Goal: Contribute content: Add original content to the website for others to see

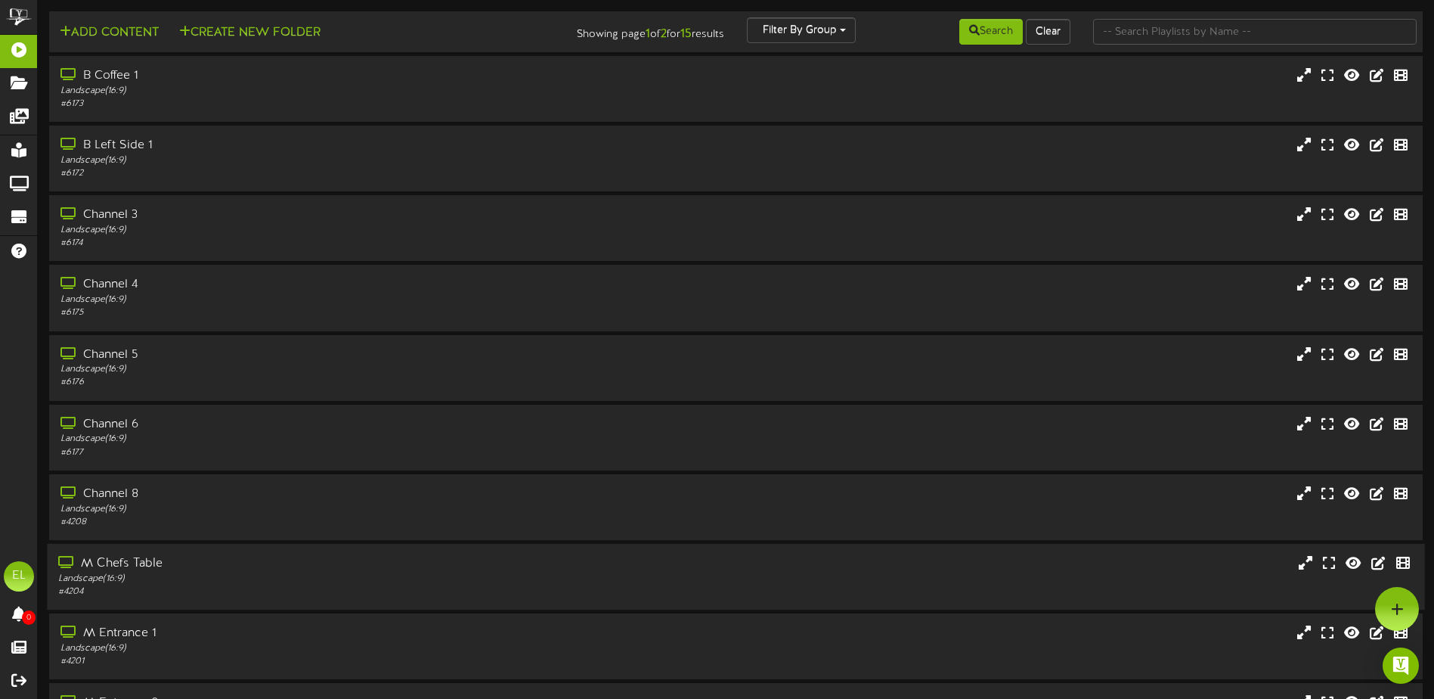
click at [146, 559] on div "M Chefs Table" at bounding box center [333, 563] width 551 height 17
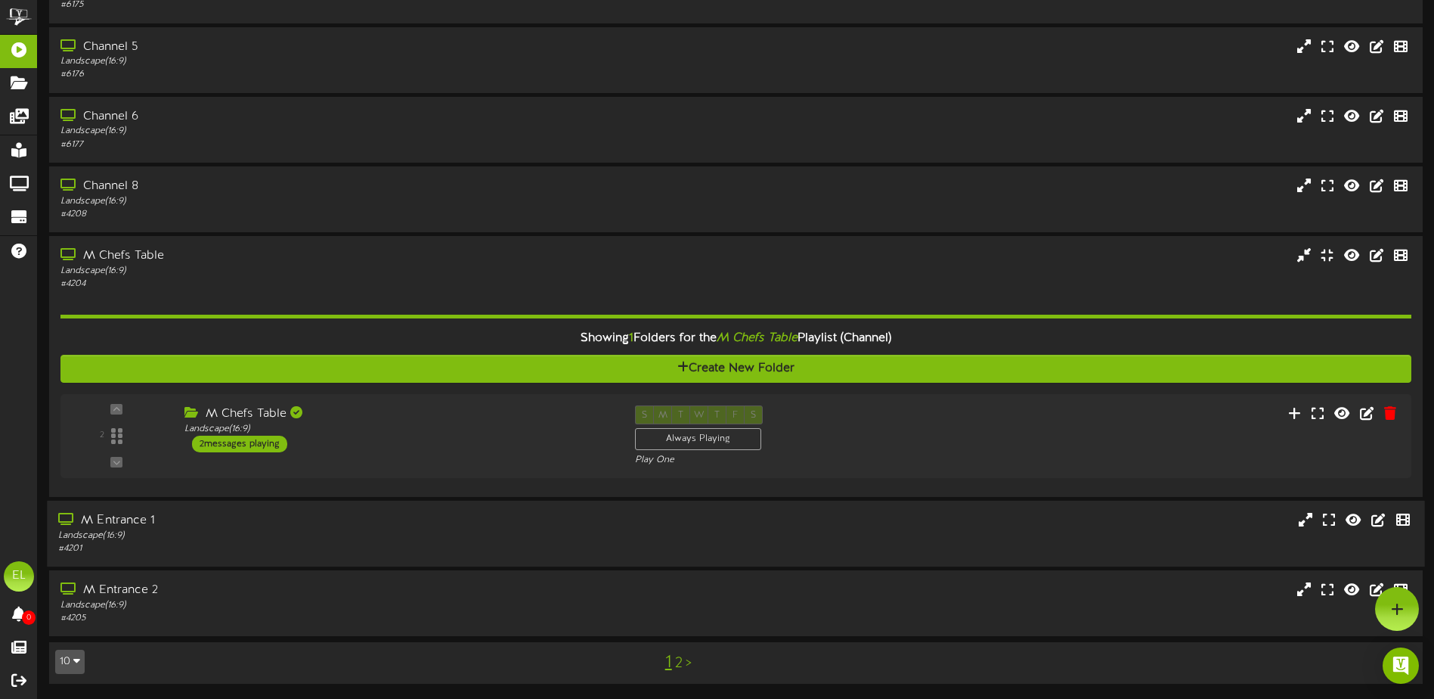
scroll to position [308, 0]
click at [1306, 413] on icon at bounding box center [1302, 412] width 16 height 17
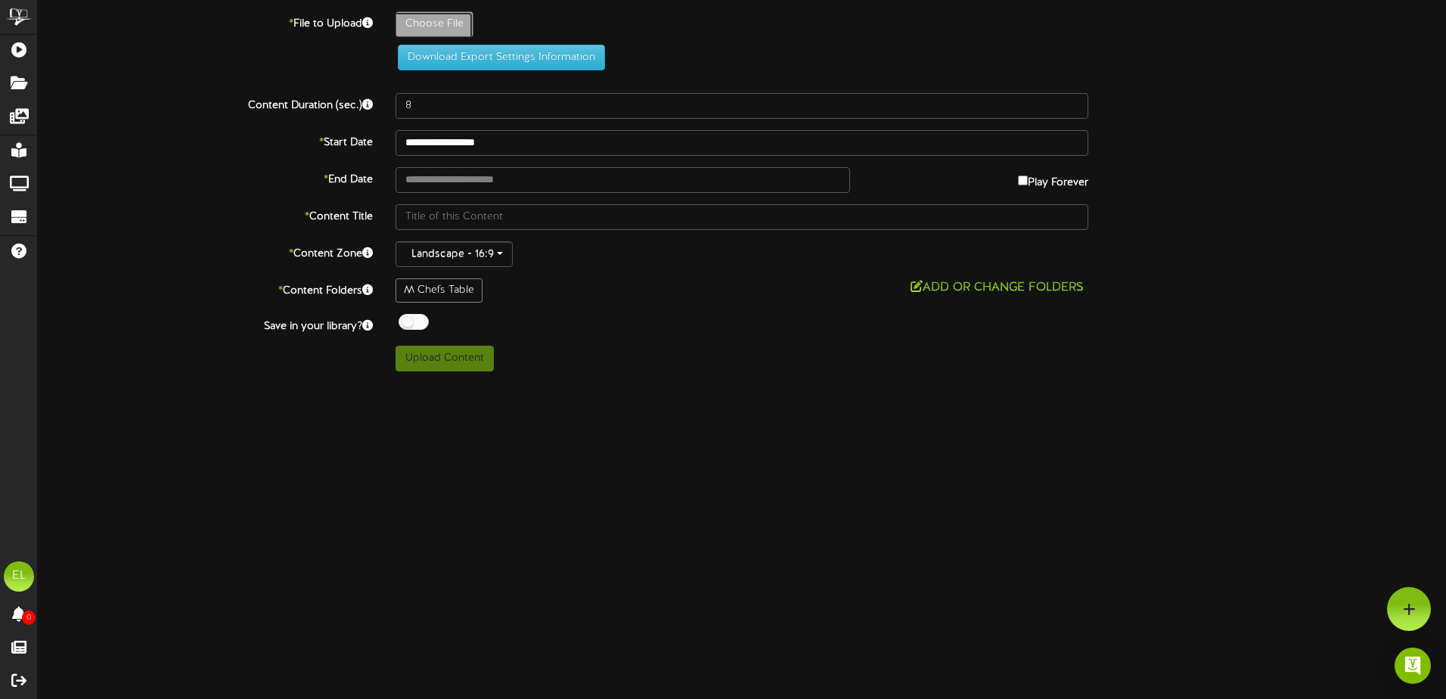
type input "**********"
type input "09292025"
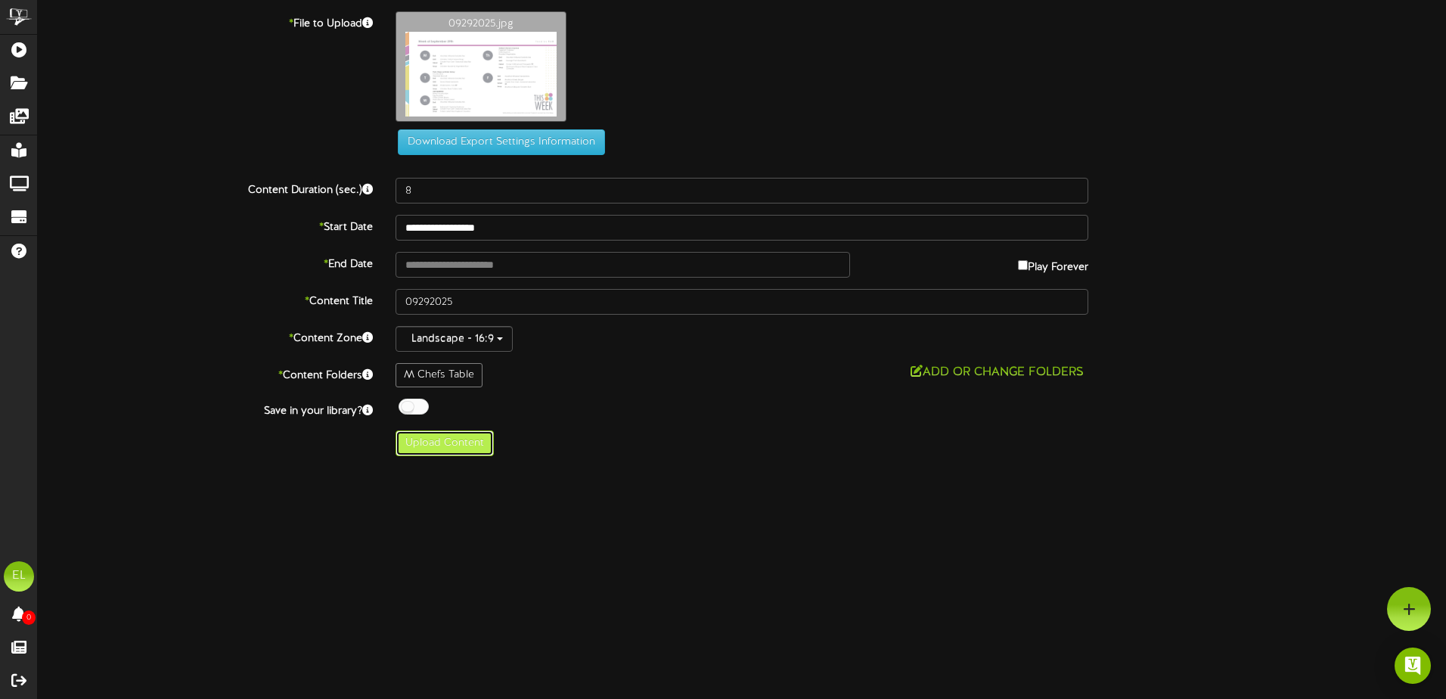
click at [447, 444] on button "Upload Content" at bounding box center [444, 443] width 98 height 26
type input "**********"
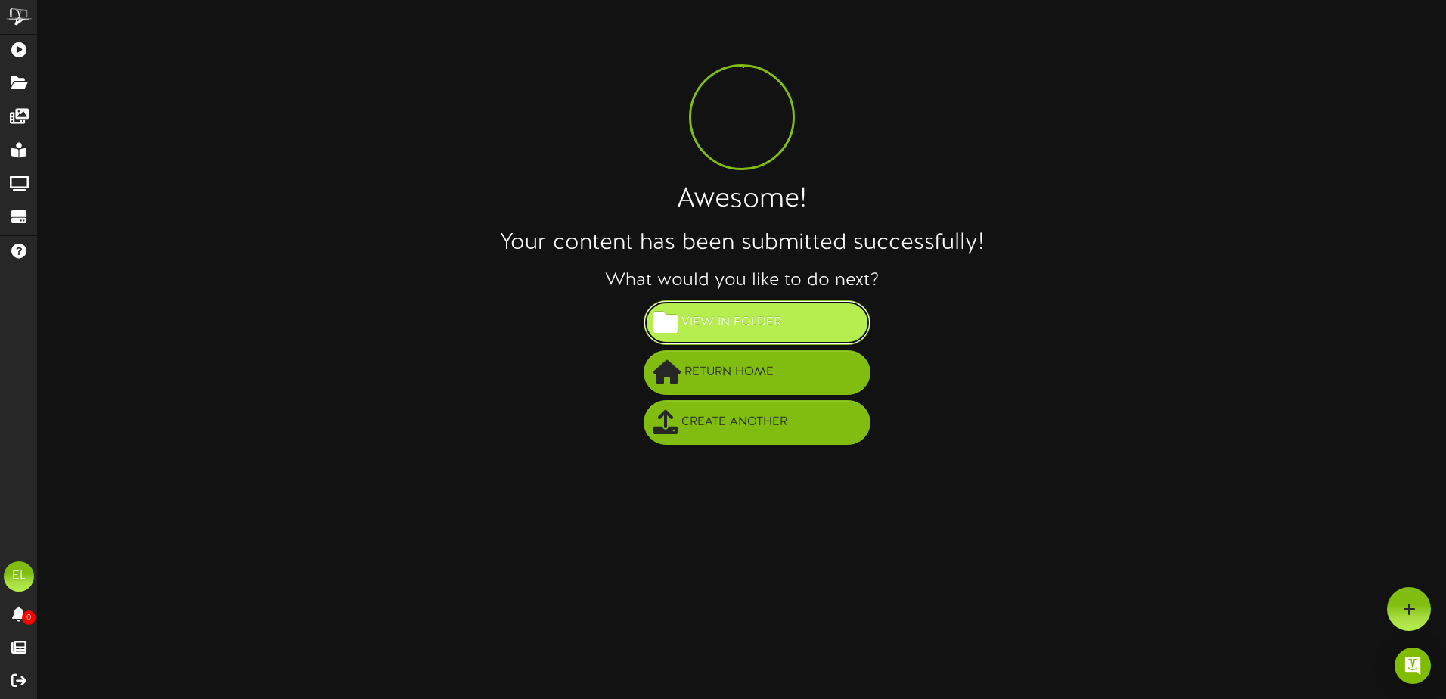
click at [758, 320] on span "View in Folder" at bounding box center [730, 322] width 107 height 25
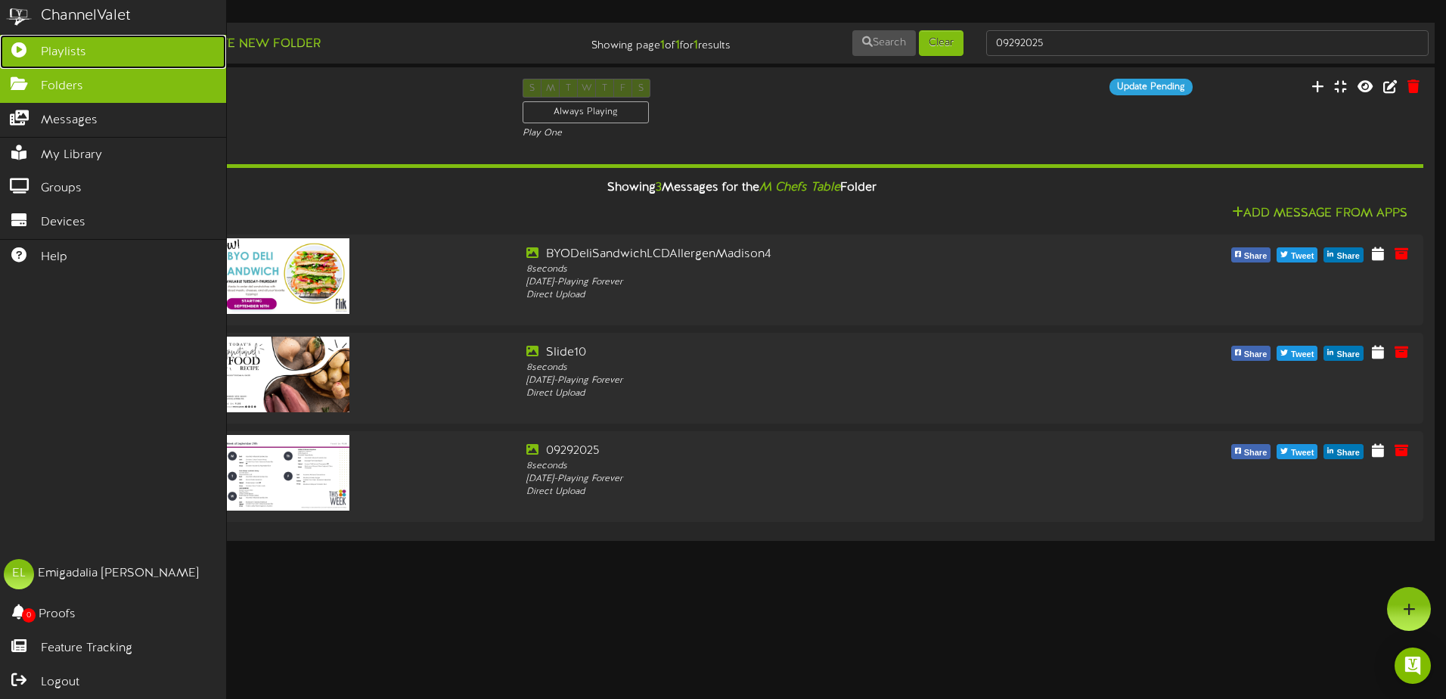
click at [70, 46] on span "Playlists" at bounding box center [63, 52] width 45 height 17
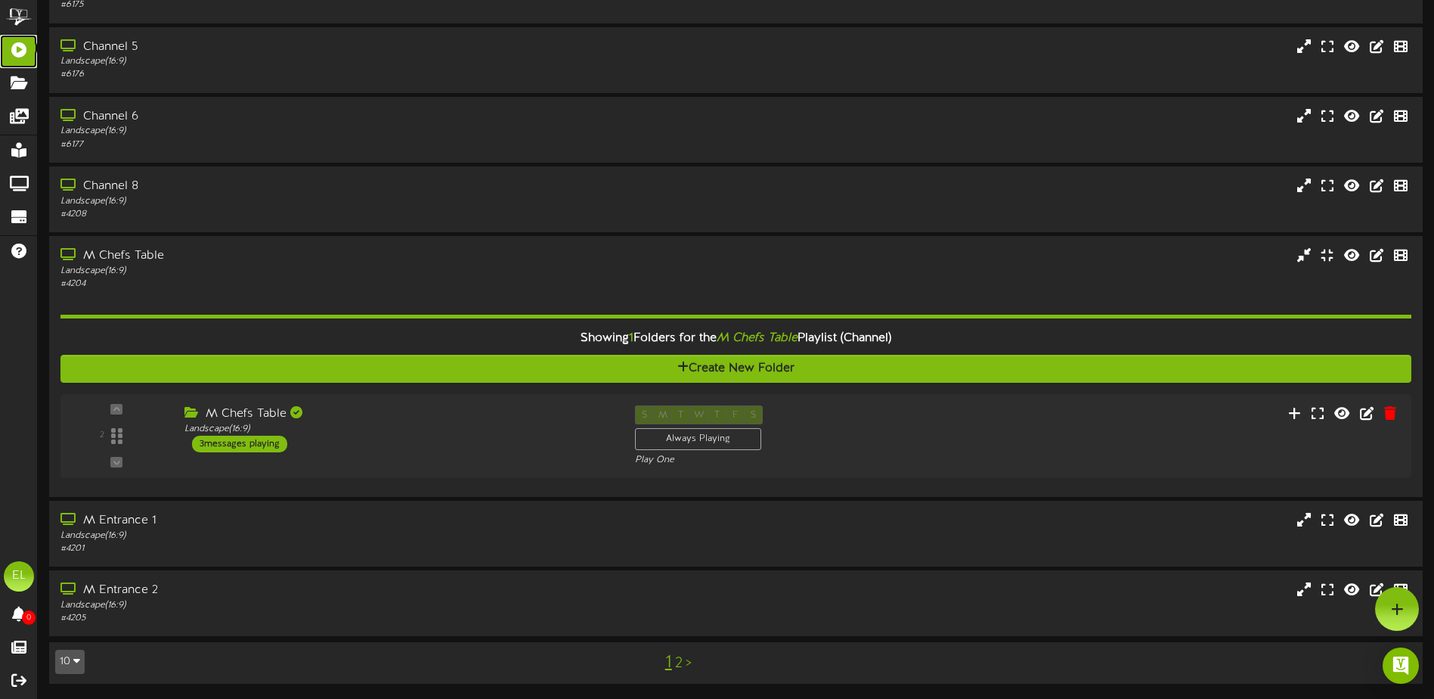
scroll to position [308, 0]
click at [81, 662] on button "10" at bounding box center [69, 661] width 29 height 24
click at [76, 588] on div "25" at bounding box center [70, 586] width 29 height 23
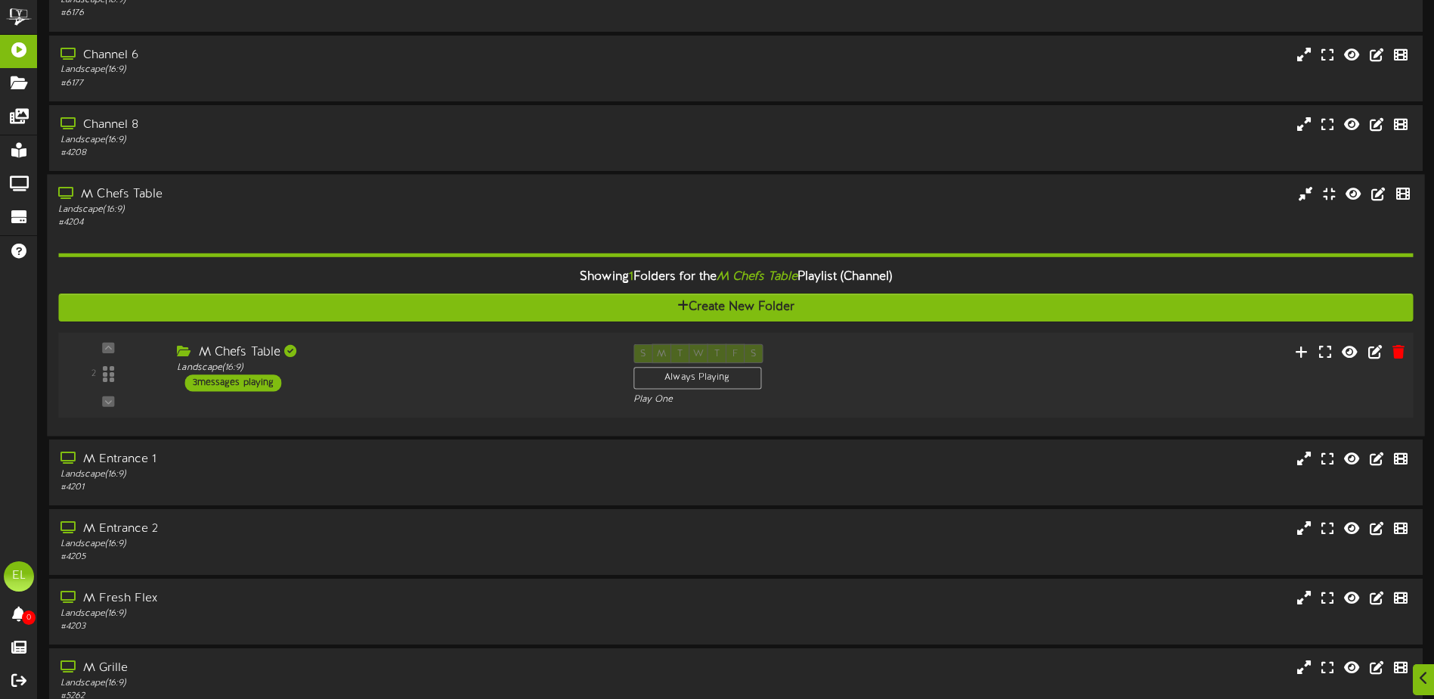
scroll to position [378, 0]
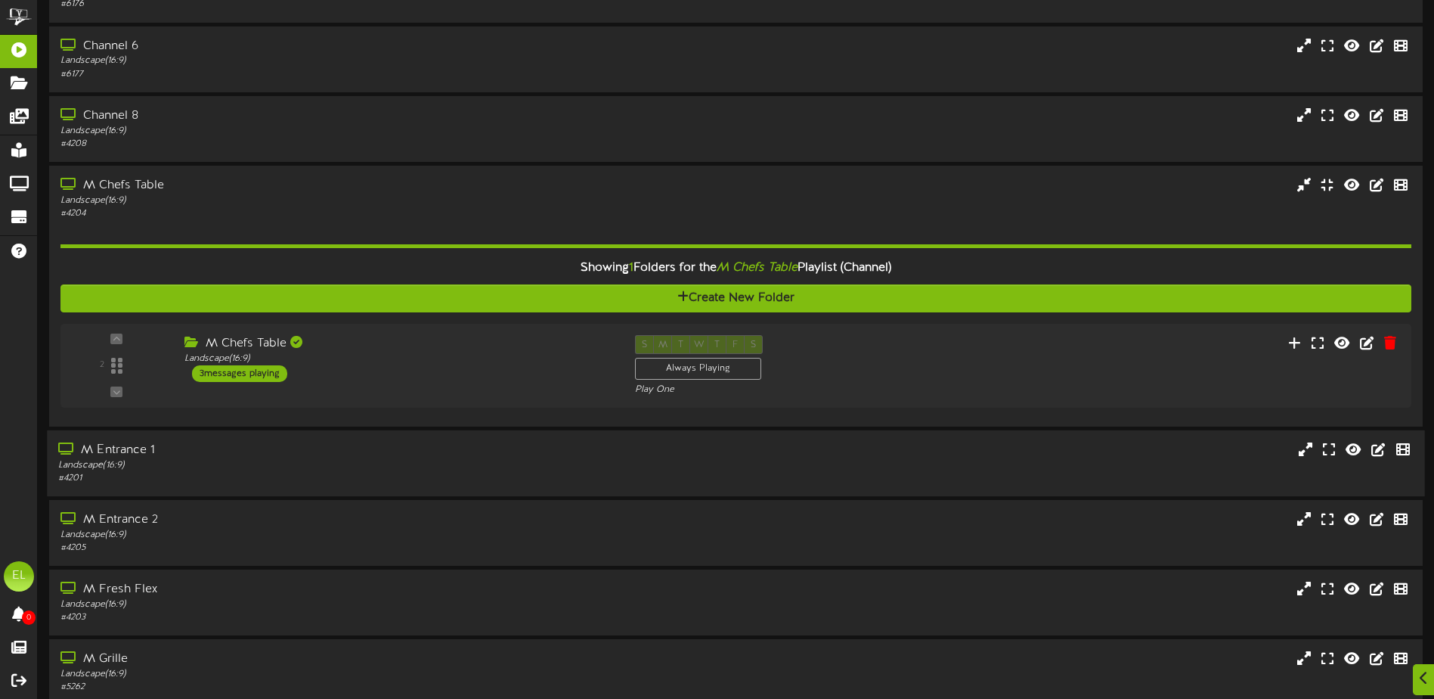
click at [218, 473] on div "# 4201" at bounding box center [333, 478] width 551 height 13
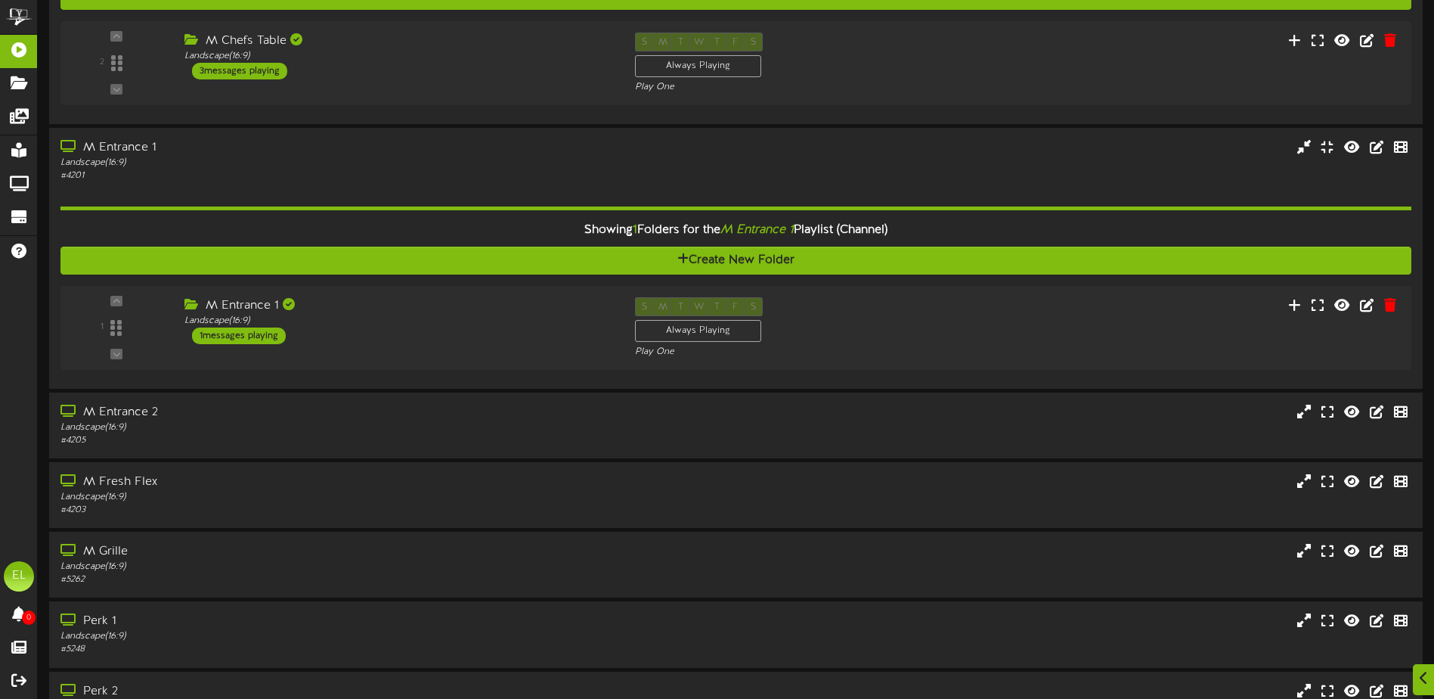
scroll to position [756, 0]
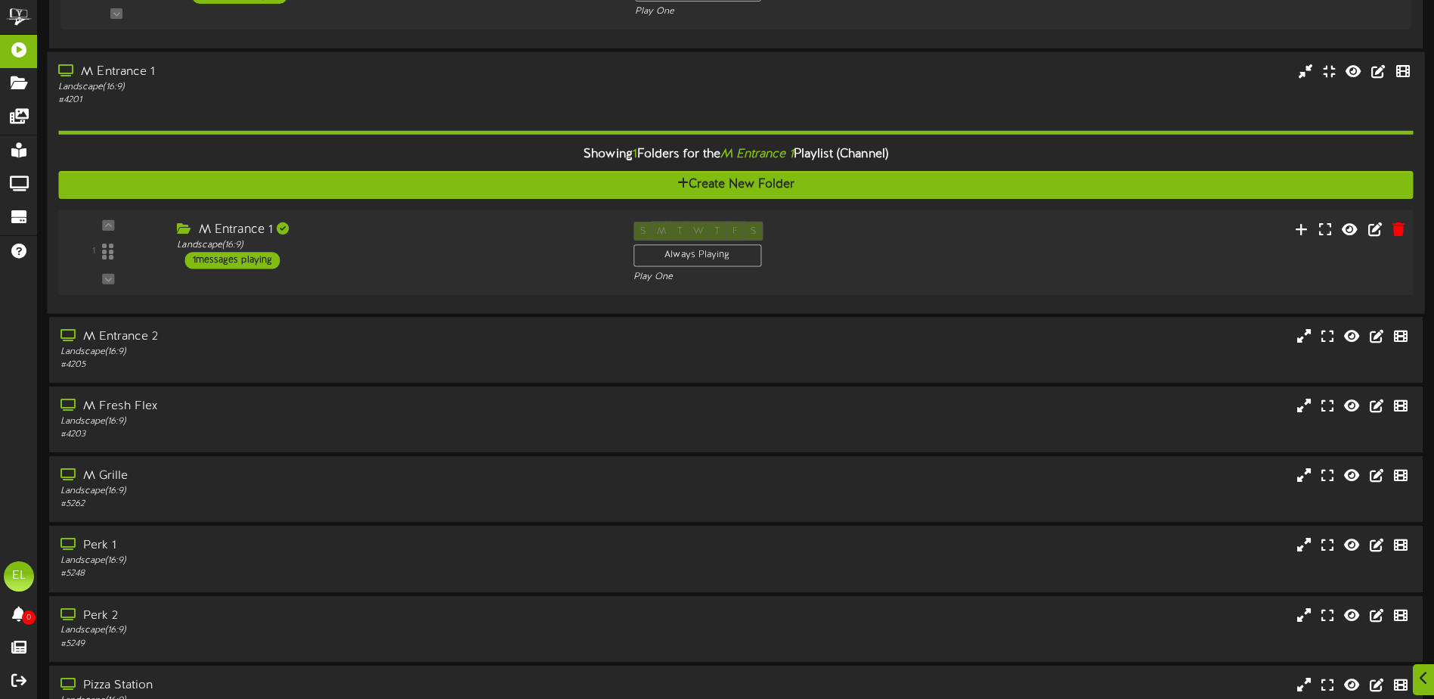
click at [341, 268] on div "M Entrance 1 Landscape ( 16:9 ) 1 messages playing" at bounding box center [394, 246] width 456 height 48
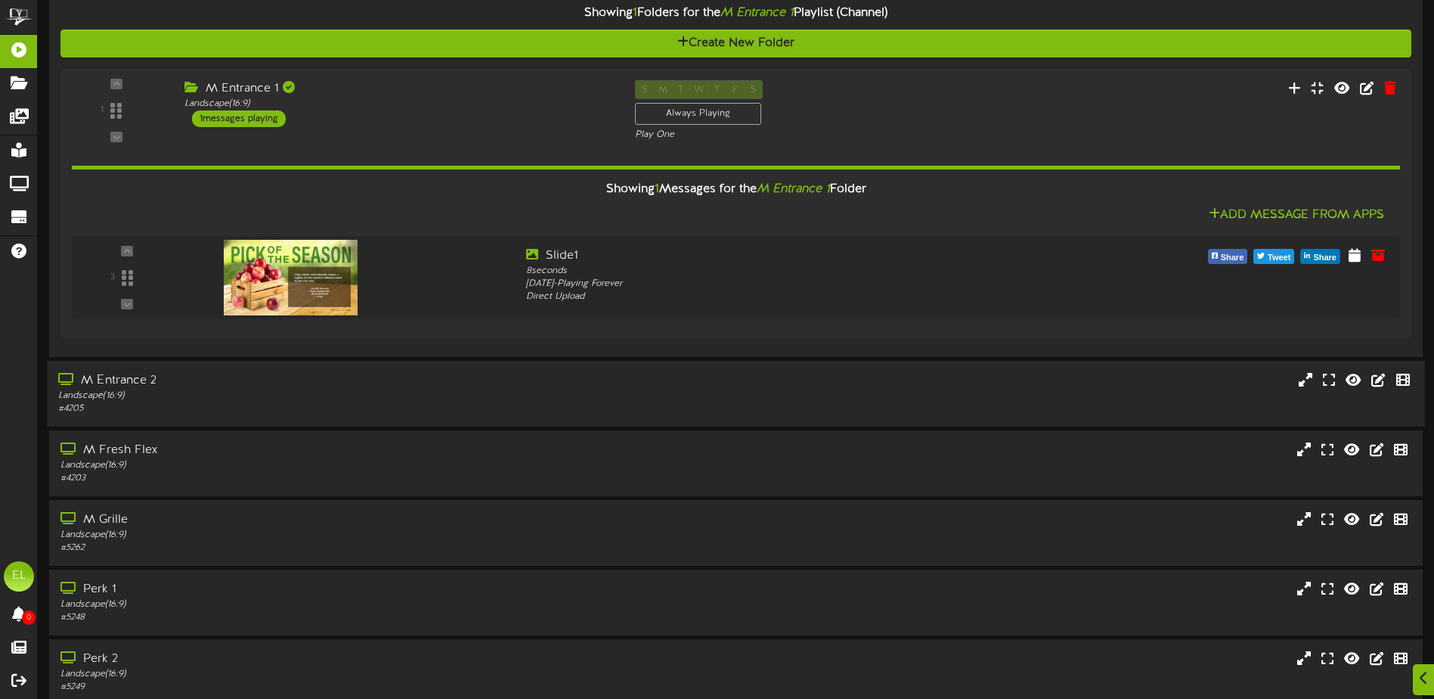
scroll to position [907, 0]
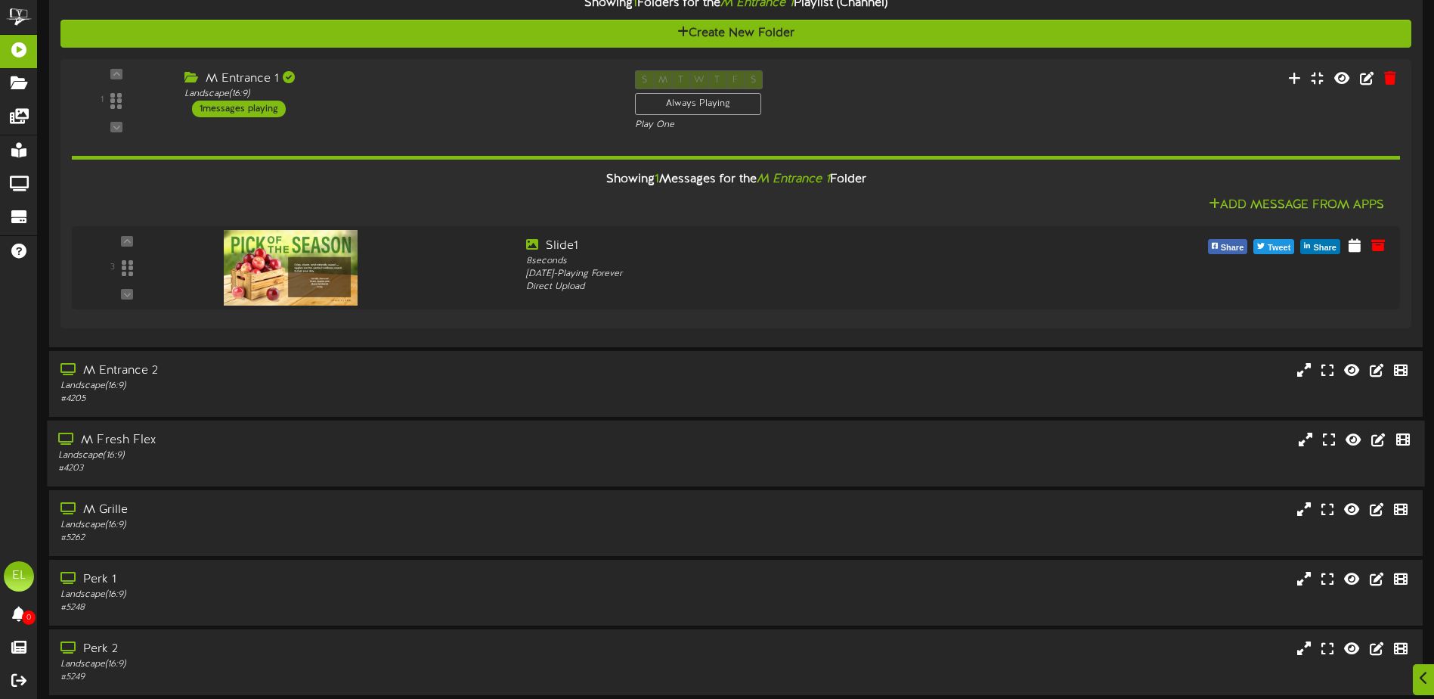
click at [137, 451] on div "Landscape ( 16:9 )" at bounding box center [333, 455] width 551 height 13
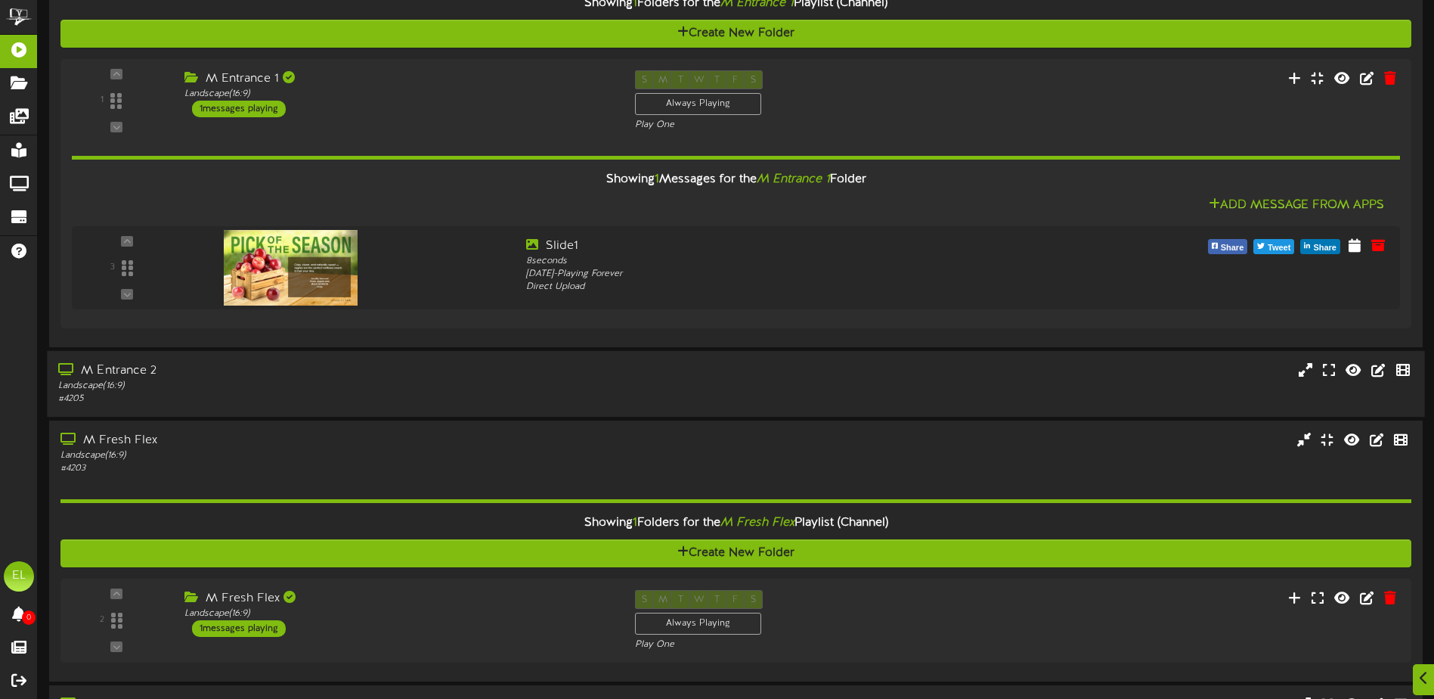
click at [312, 367] on div "M Entrance 2" at bounding box center [333, 370] width 551 height 17
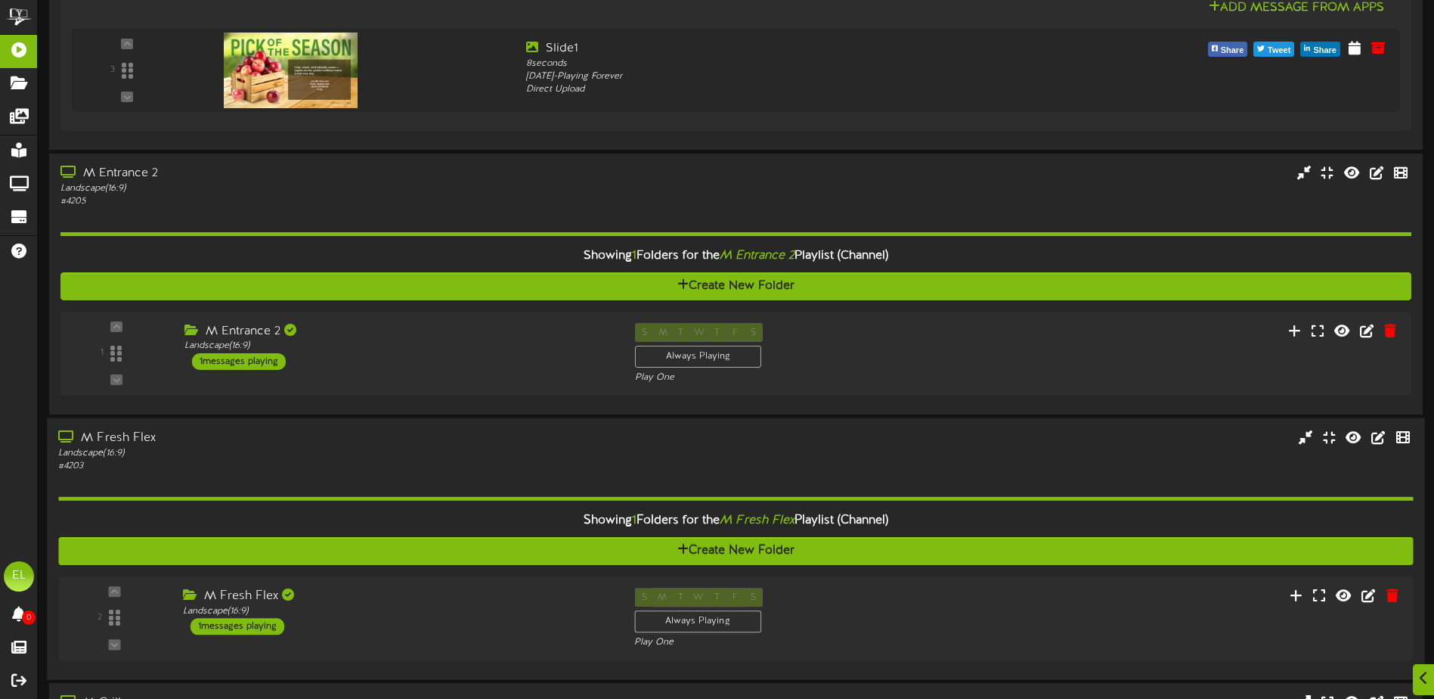
scroll to position [1134, 0]
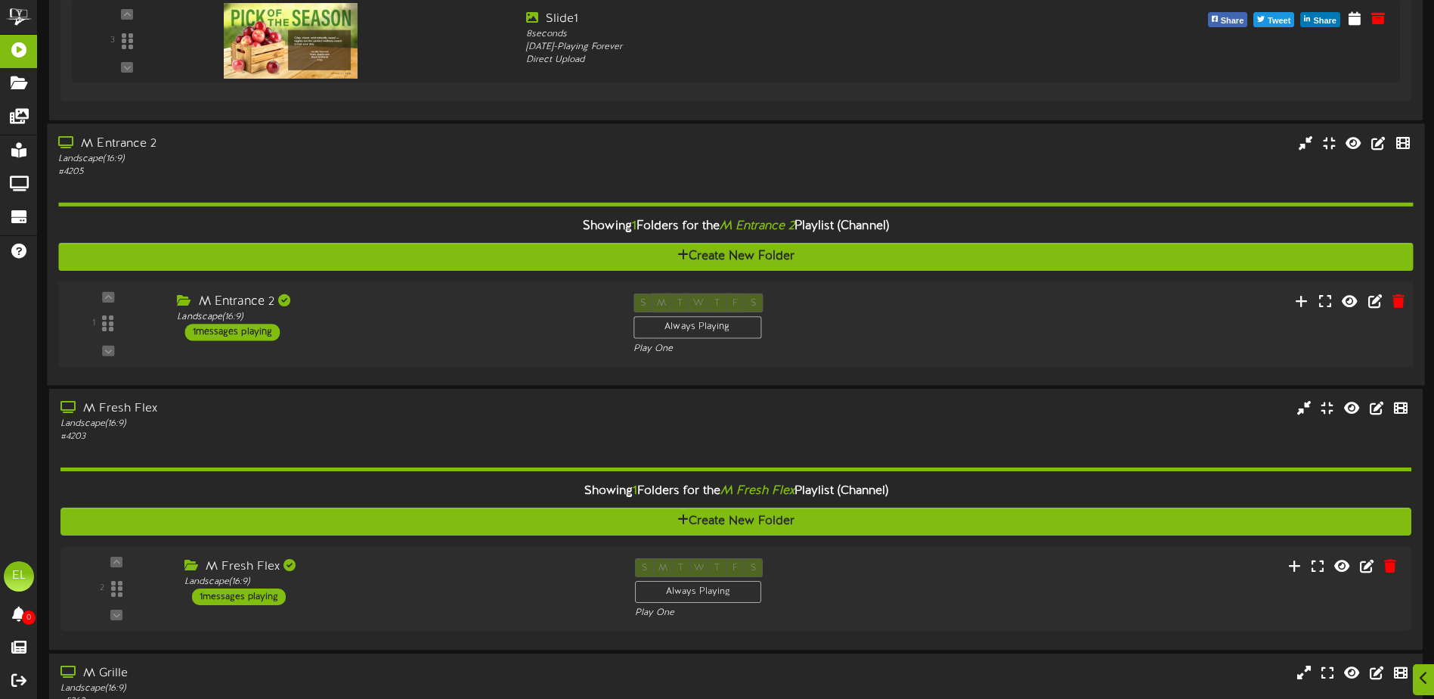
click at [365, 342] on div "1 ( 16:9" at bounding box center [735, 324] width 1368 height 62
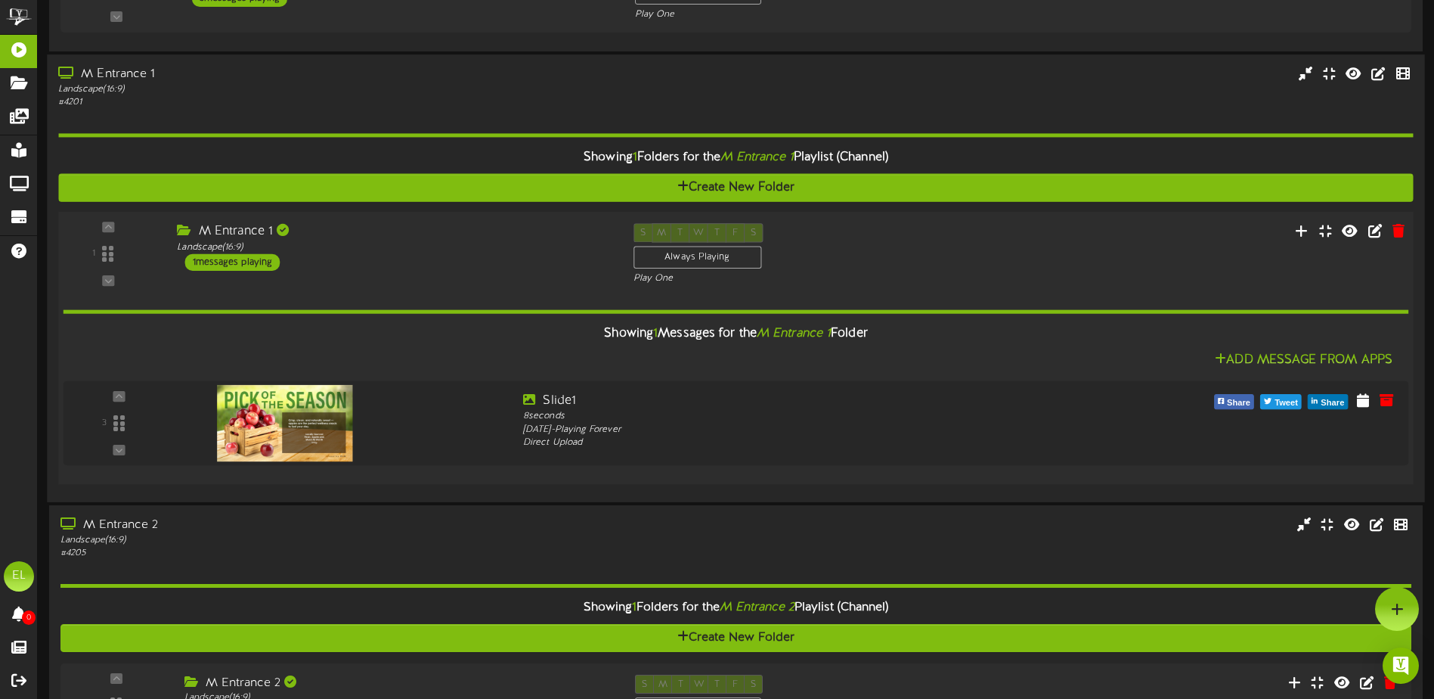
scroll to position [680, 0]
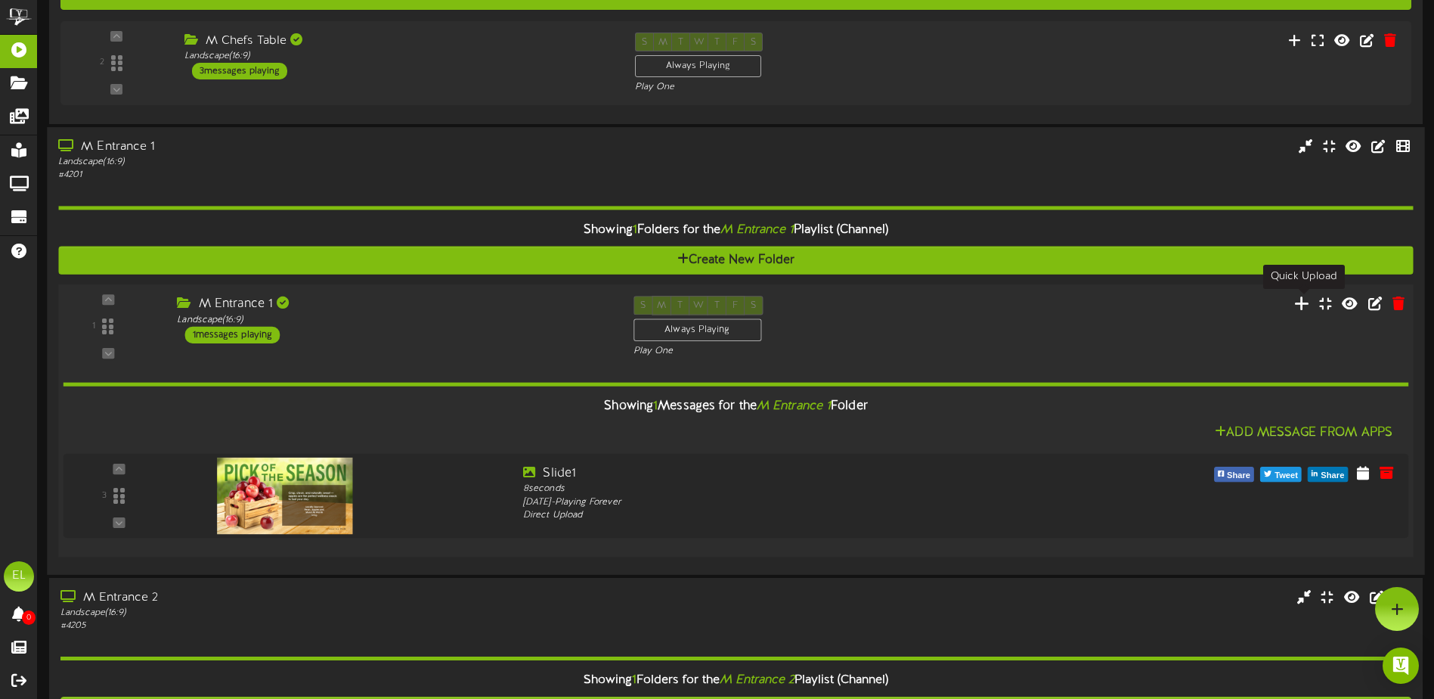
click at [1303, 305] on icon at bounding box center [1302, 303] width 16 height 17
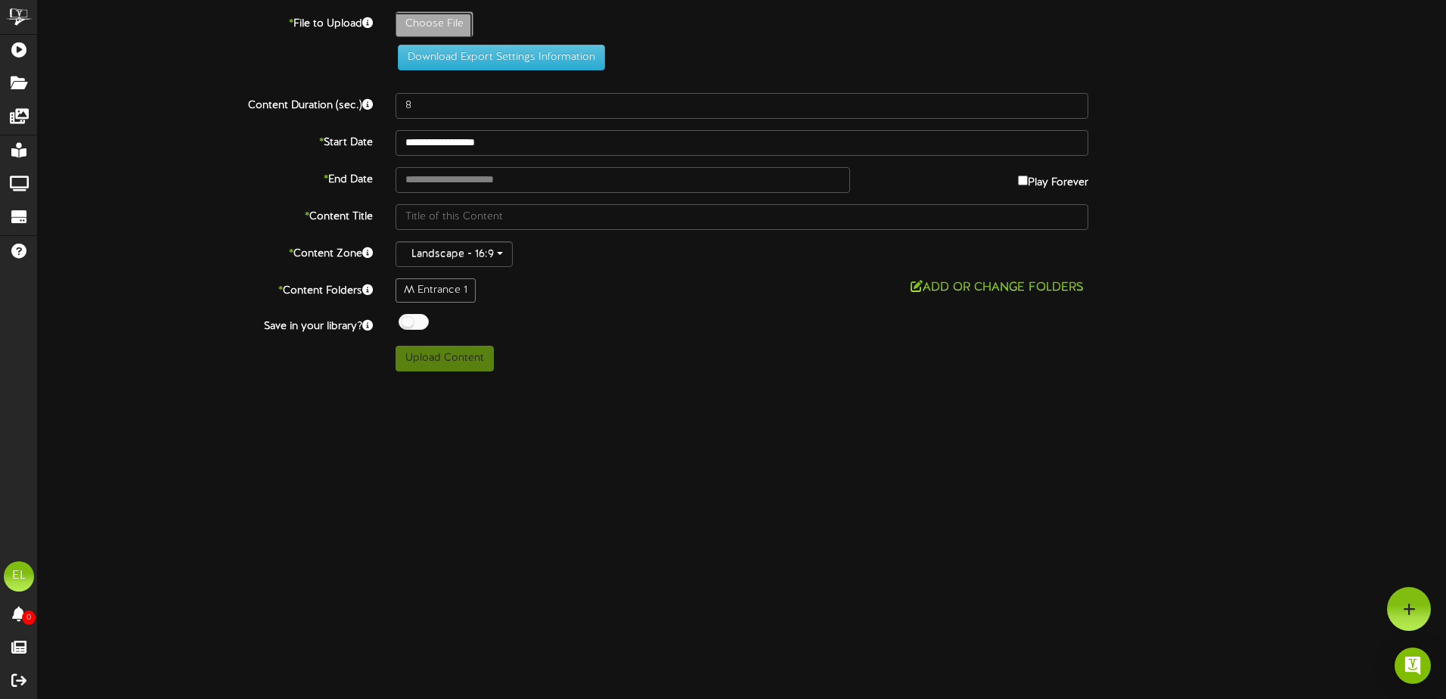
type input "**********"
type input "09292025"
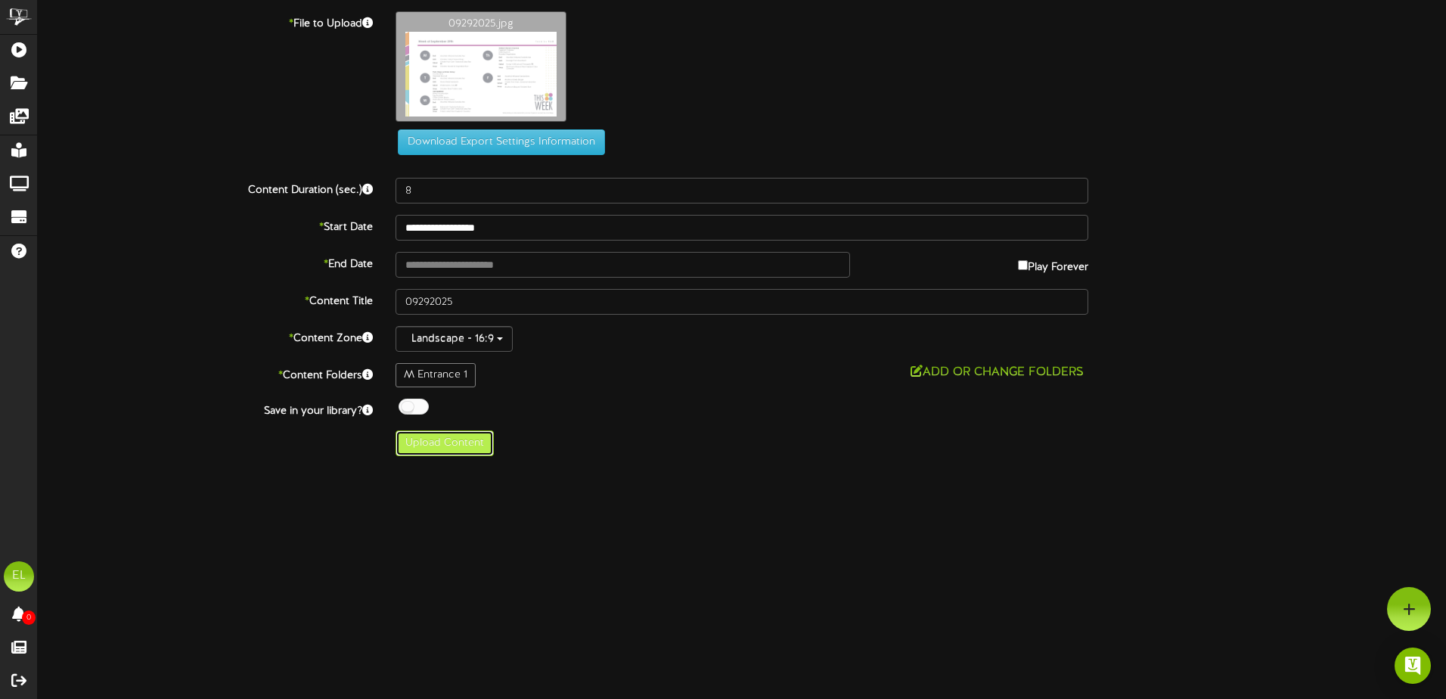
click at [435, 448] on button "Upload Content" at bounding box center [444, 443] width 98 height 26
type input "**********"
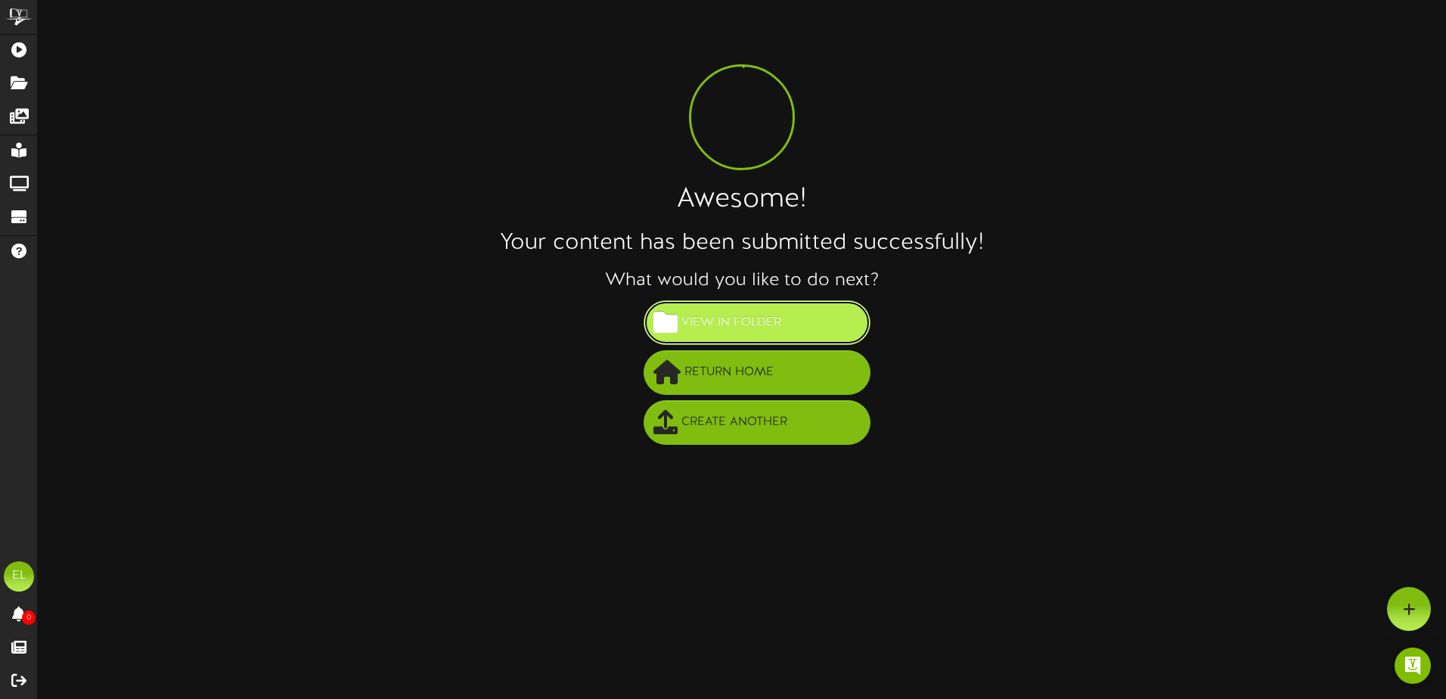
click at [768, 318] on span "View in Folder" at bounding box center [730, 322] width 107 height 25
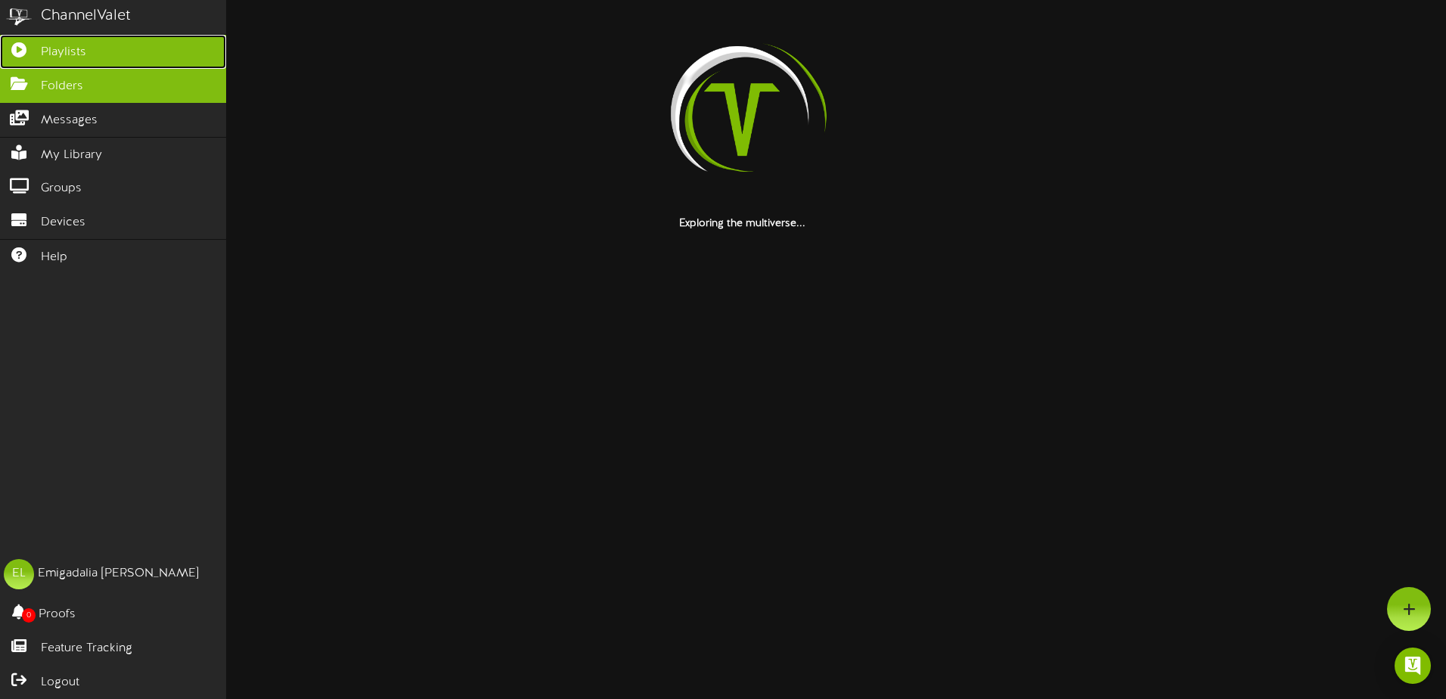
click at [95, 47] on link "Playlists" at bounding box center [113, 52] width 226 height 34
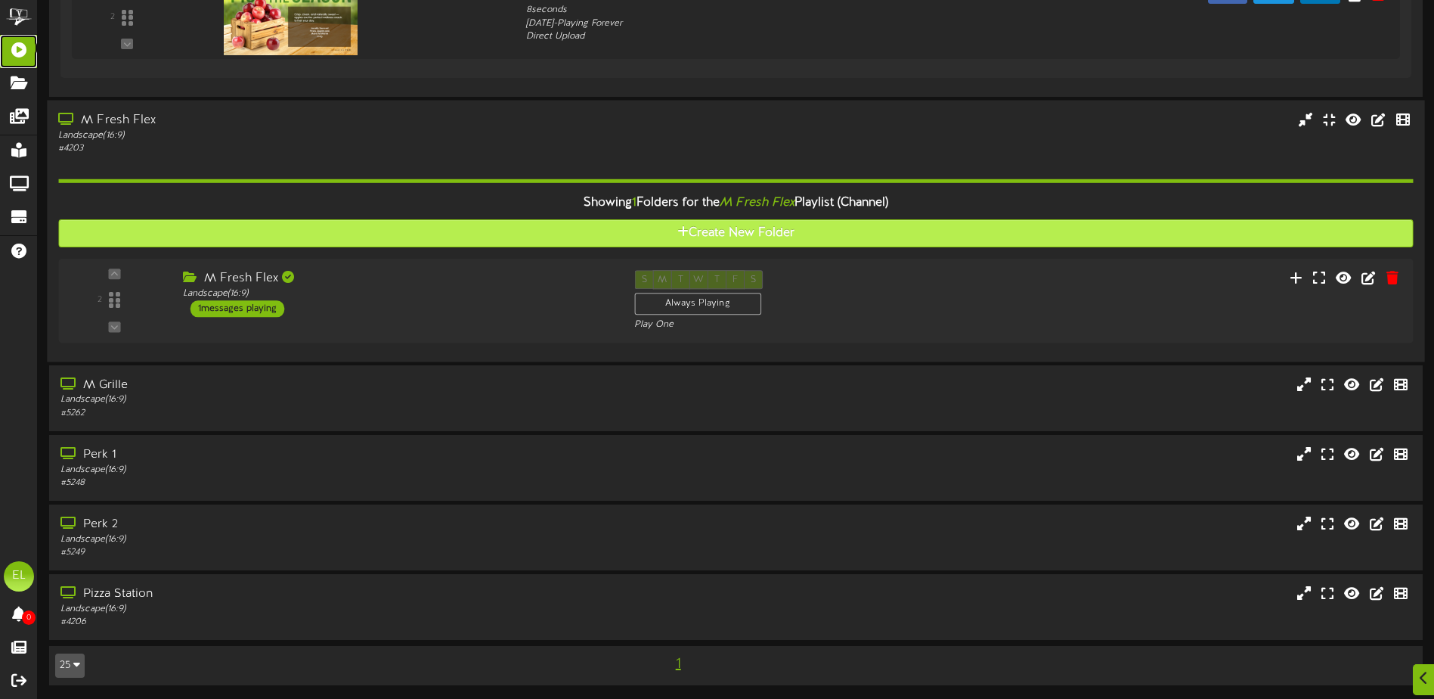
scroll to position [1700, 0]
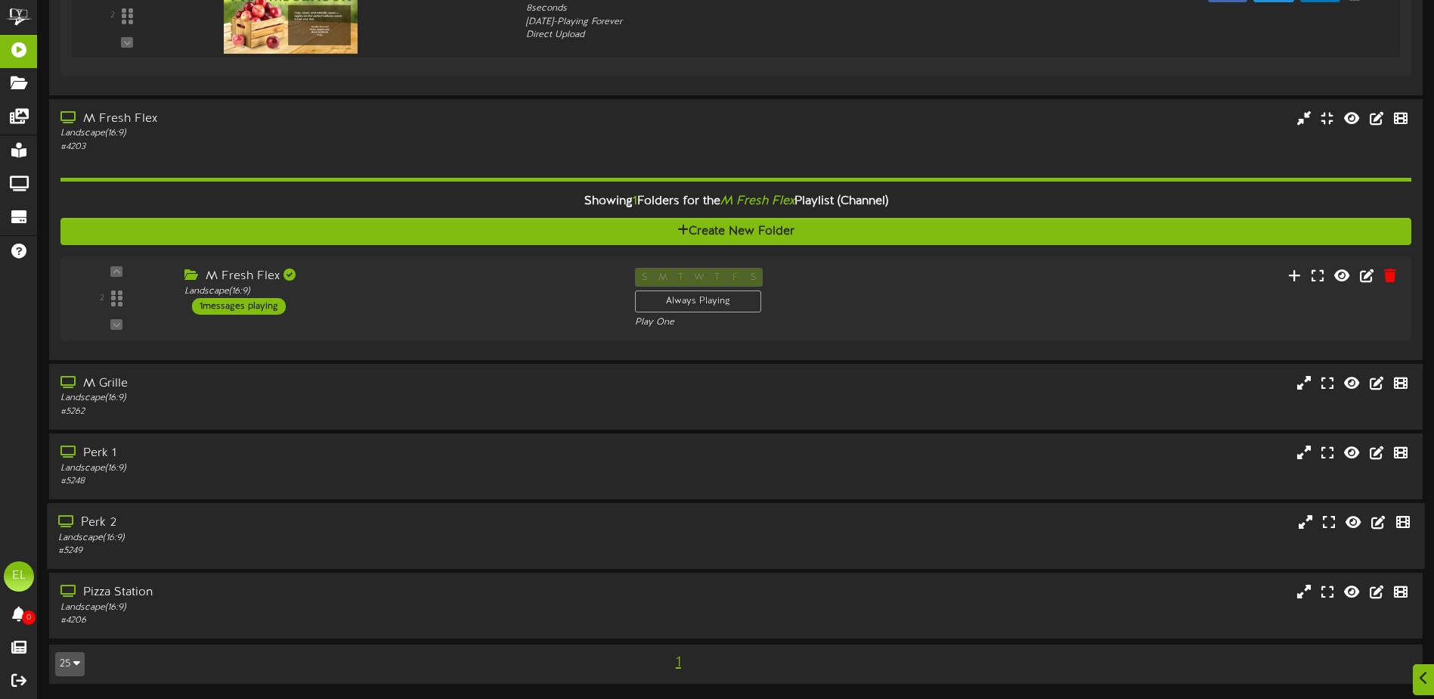
click at [144, 533] on div "Landscape ( 16:9 )" at bounding box center [333, 538] width 551 height 13
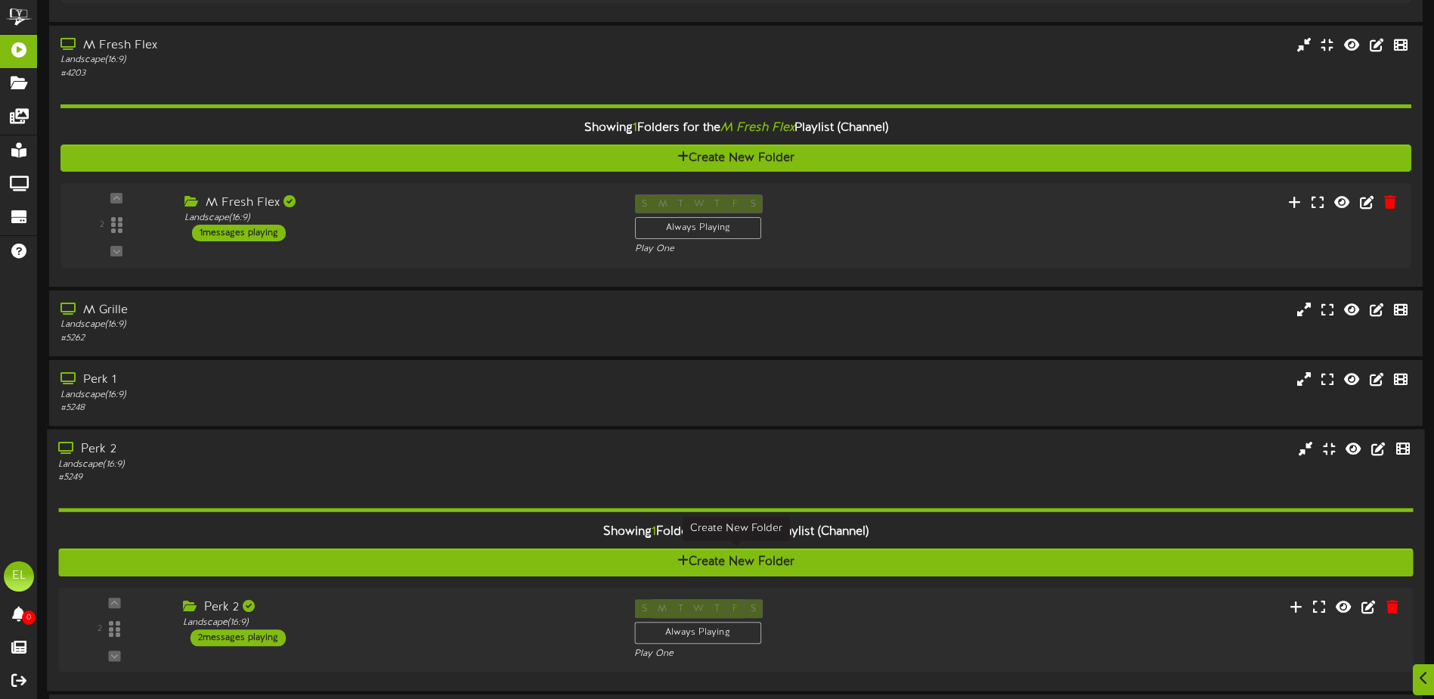
scroll to position [1851, 0]
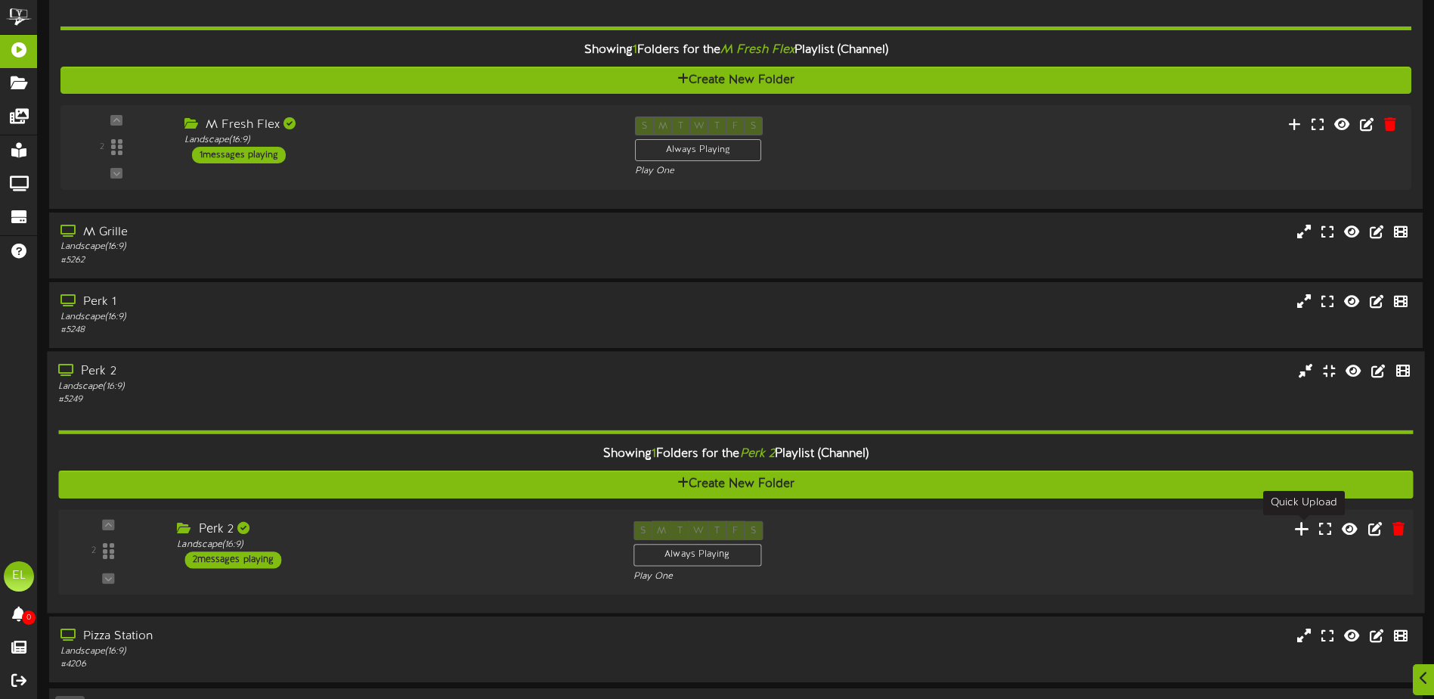
click at [1303, 528] on icon at bounding box center [1302, 527] width 16 height 17
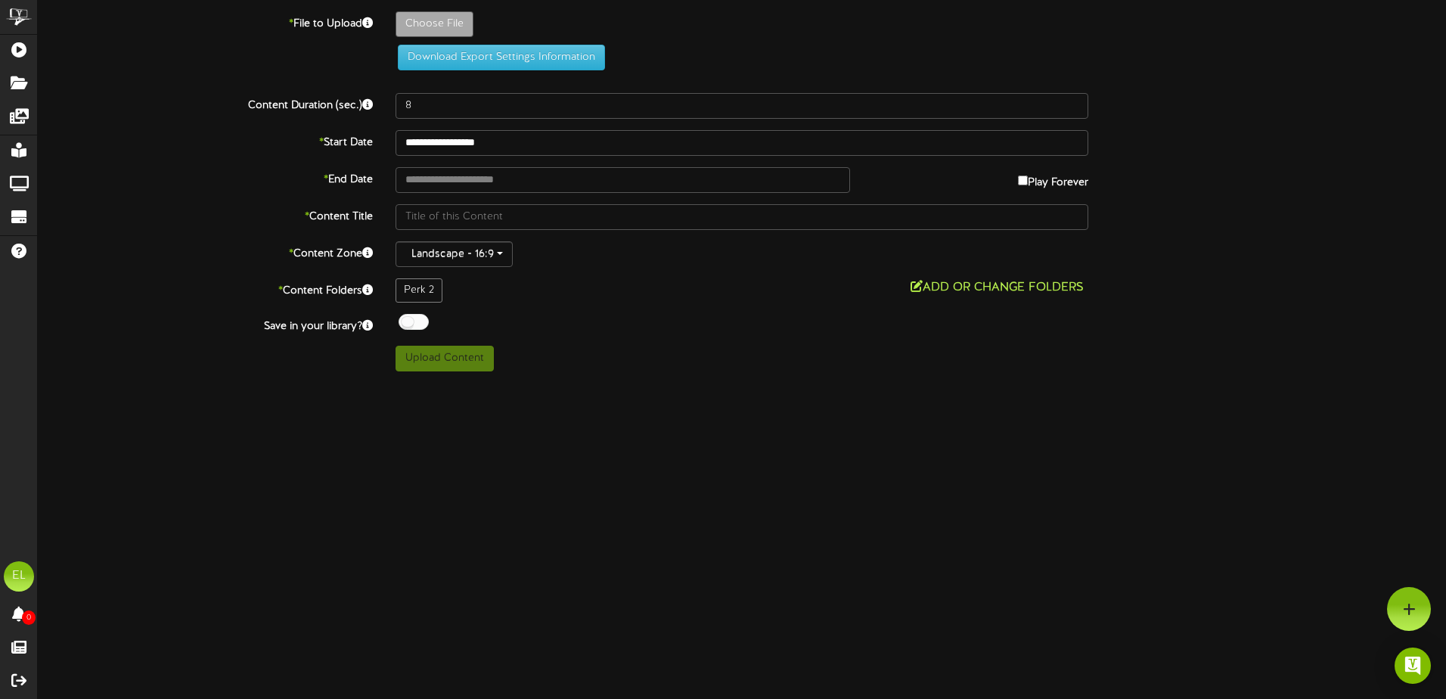
click at [922, 288] on button "Add or Change Folders" at bounding box center [997, 287] width 182 height 19
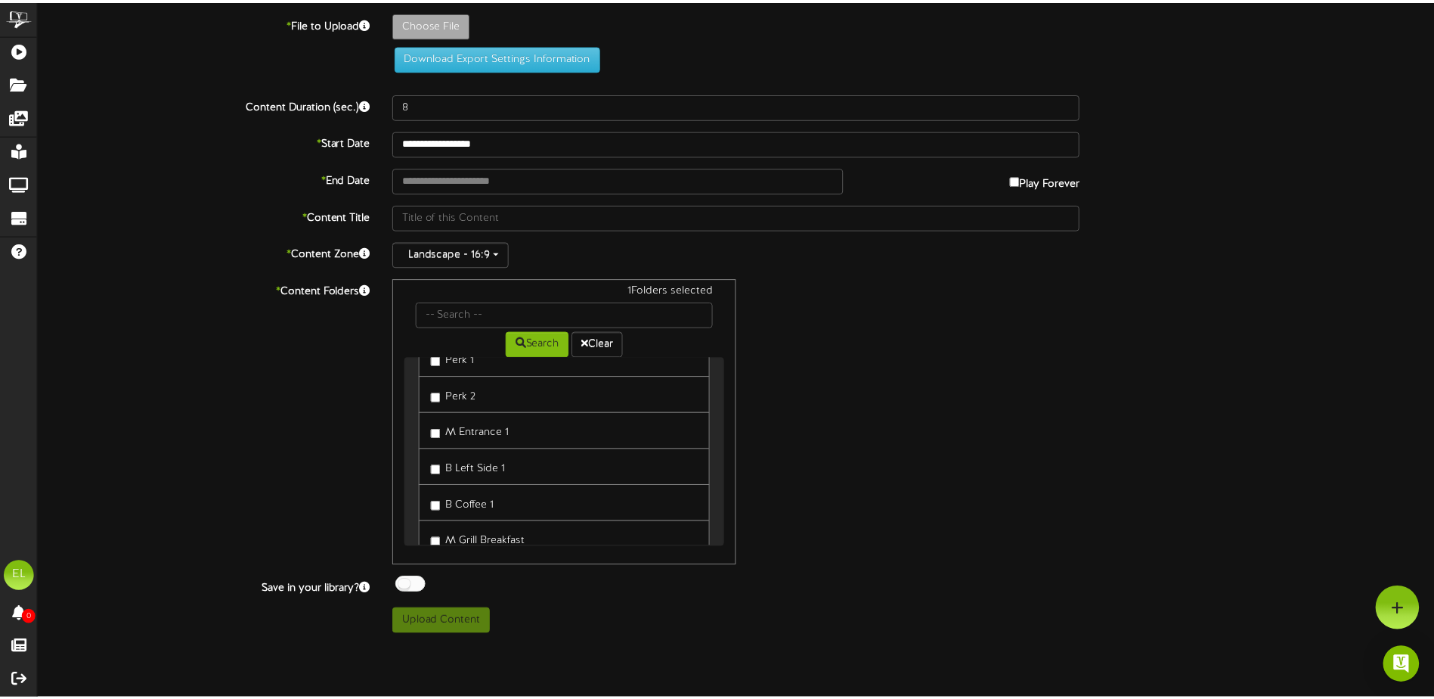
scroll to position [179, 0]
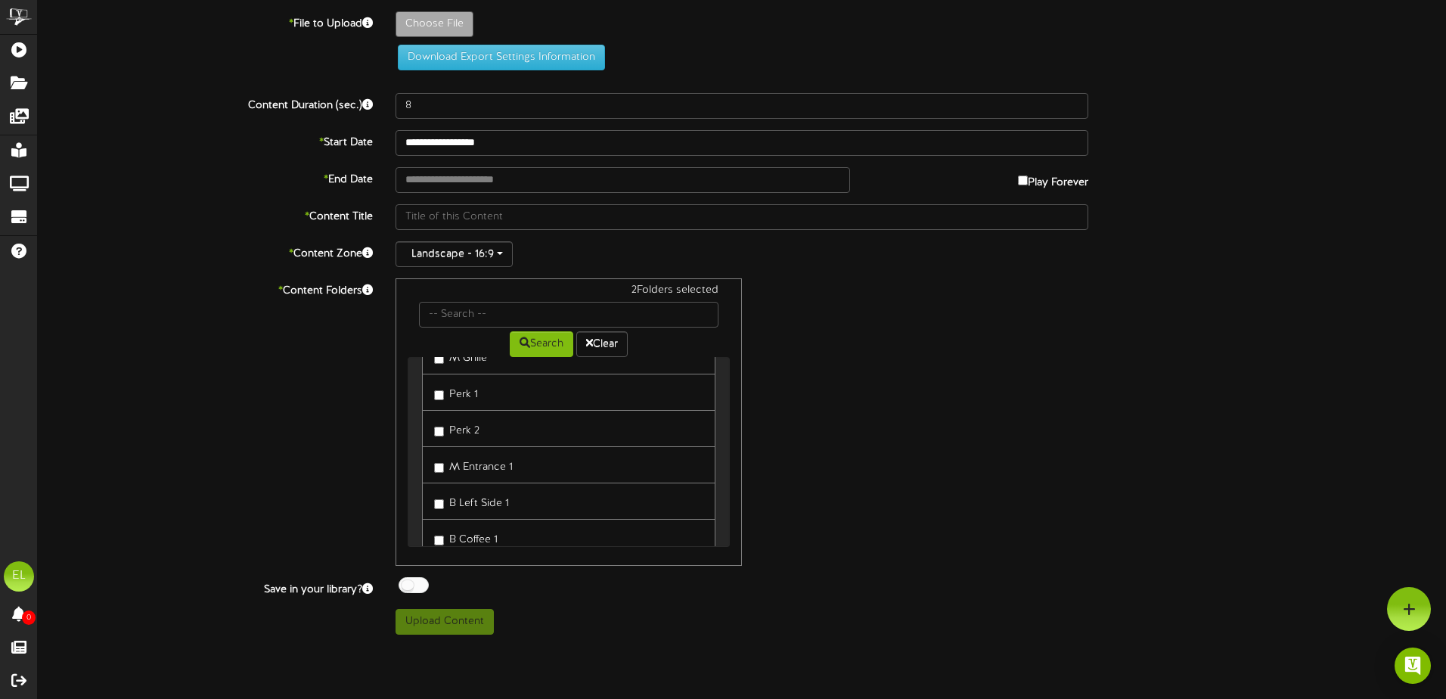
click at [347, 480] on div "* Content Folders 2 Folders selected Search Clear Pizza Station M Chefs Table M…" at bounding box center [741, 421] width 1430 height 287
click at [677, 603] on div "**********" at bounding box center [742, 322] width 1408 height 623
type input "**********"
type input "09292025"
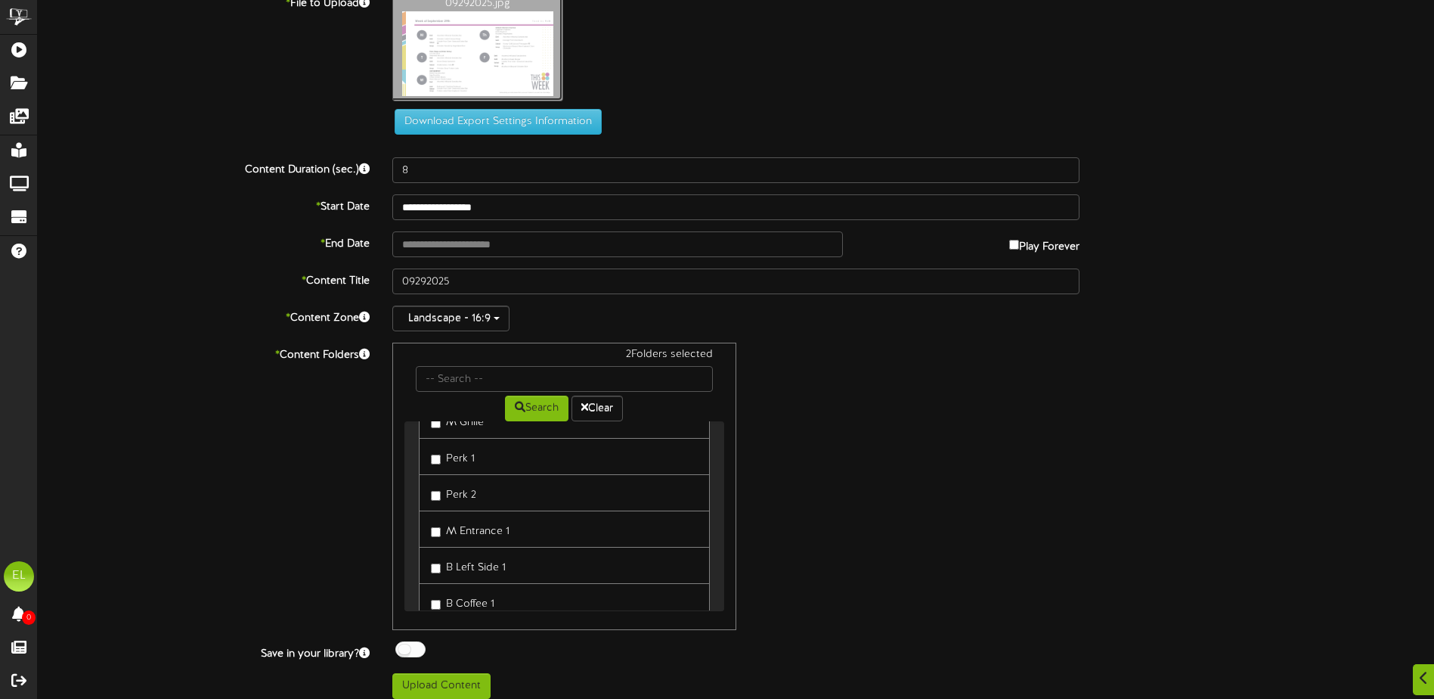
scroll to position [32, 0]
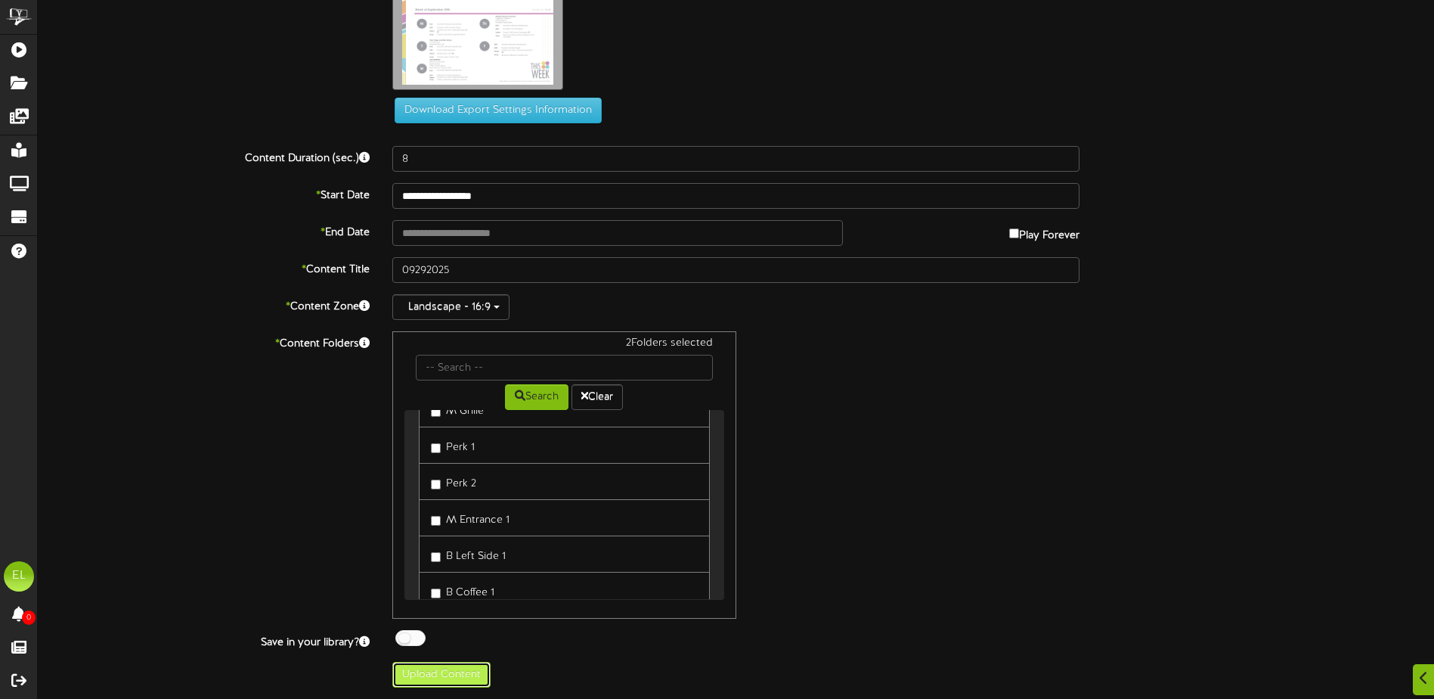
click at [449, 684] on button "Upload Content" at bounding box center [441, 675] width 98 height 26
type input "**********"
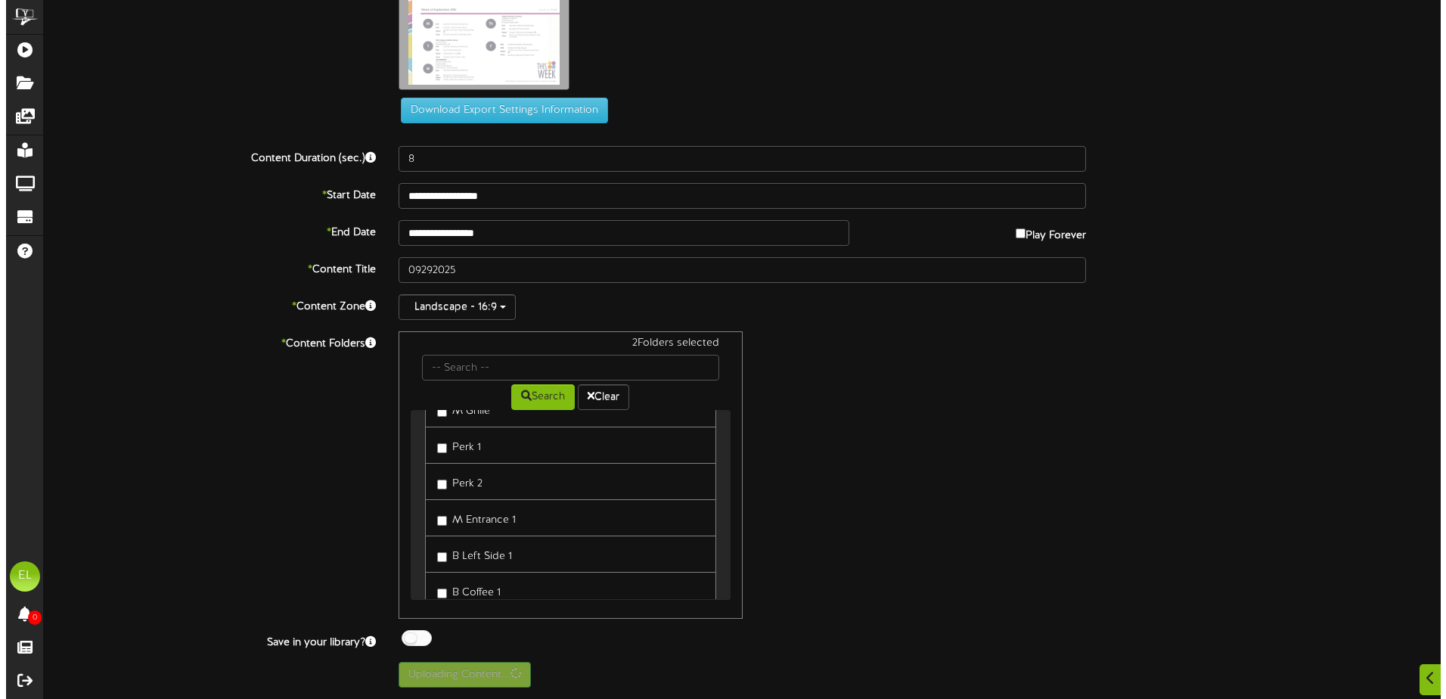
scroll to position [0, 0]
